Goal: Task Accomplishment & Management: Manage account settings

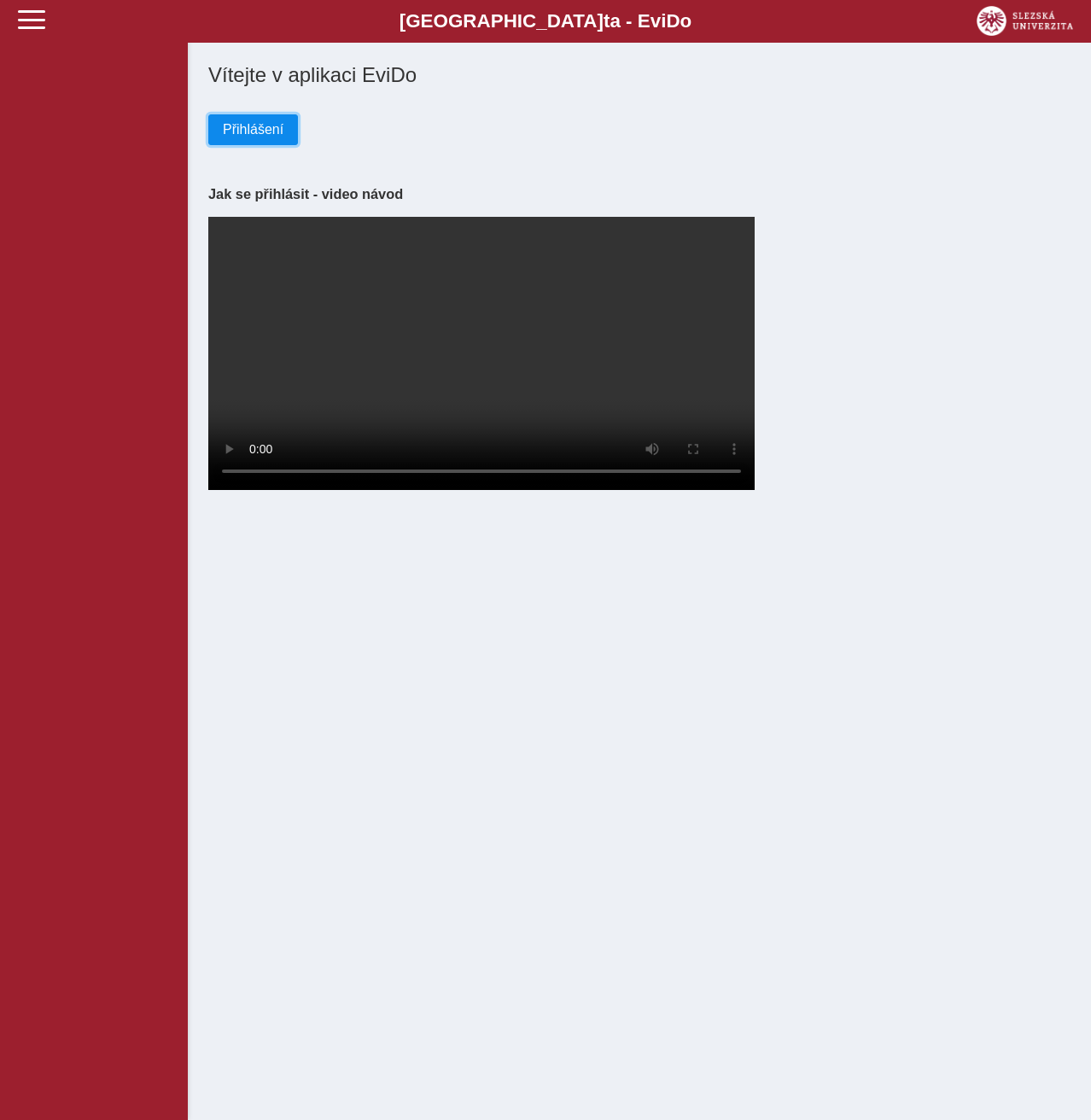
click at [267, 120] on button "Přihlášení" at bounding box center [253, 129] width 89 height 30
